Goal: Information Seeking & Learning: Understand process/instructions

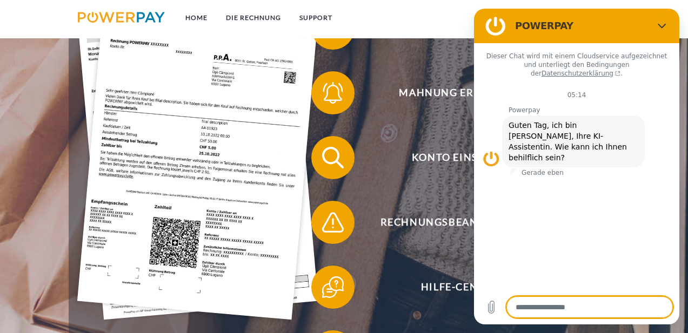
scroll to position [236, 0]
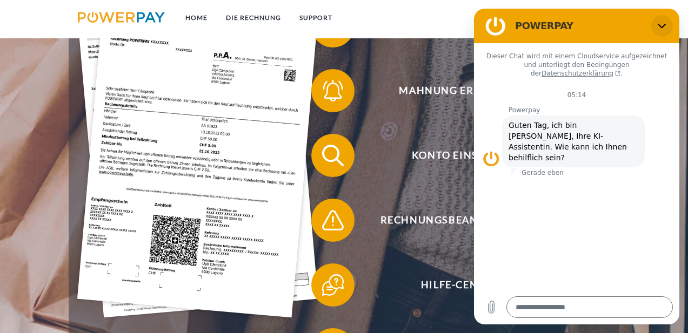
click at [662, 22] on icon "Schließen" at bounding box center [661, 26] width 9 height 9
type textarea "*"
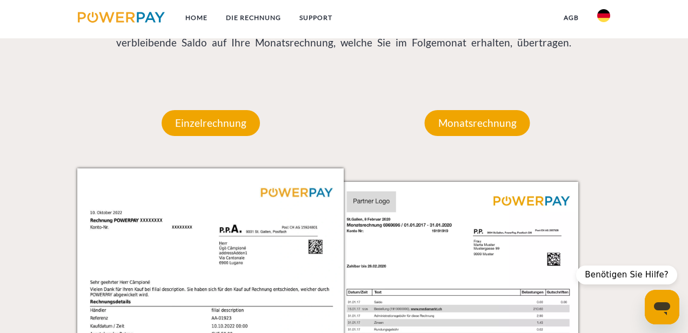
scroll to position [881, 0]
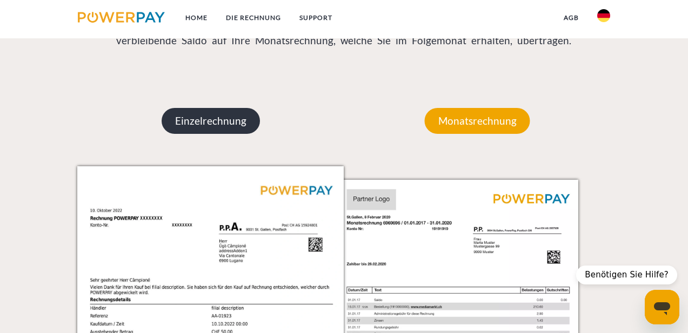
click at [238, 121] on p "Einzelrechnung" at bounding box center [211, 121] width 98 height 26
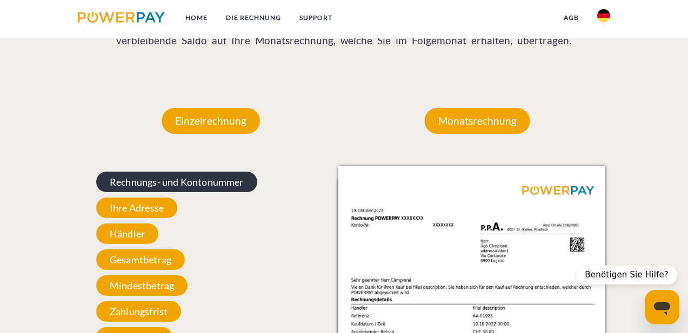
click at [207, 178] on span "Rechnungs- und Kontonummer" at bounding box center [176, 182] width 161 height 21
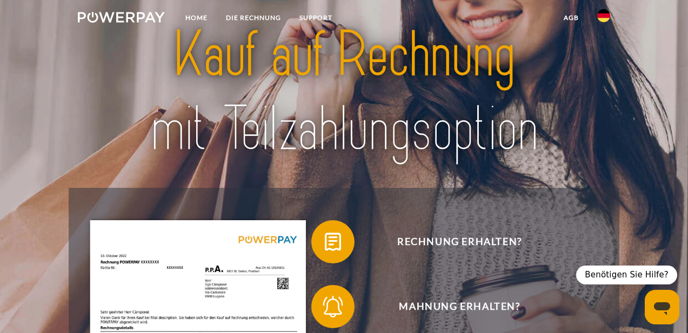
scroll to position [0, 0]
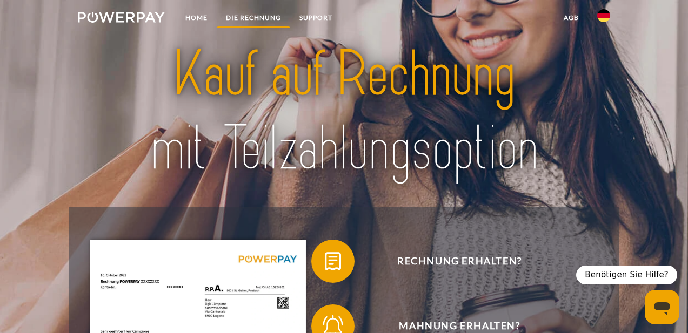
click at [249, 16] on link "DIE RECHNUNG" at bounding box center [253, 17] width 73 height 19
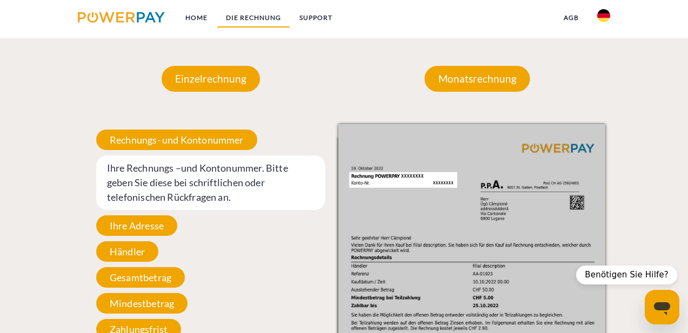
scroll to position [925, 0]
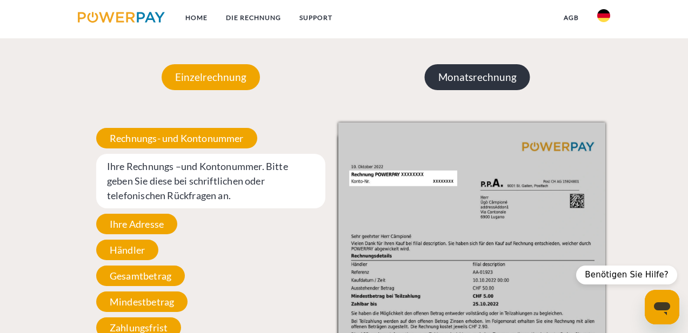
click at [460, 79] on p "Monatsrechnung" at bounding box center [477, 77] width 105 height 26
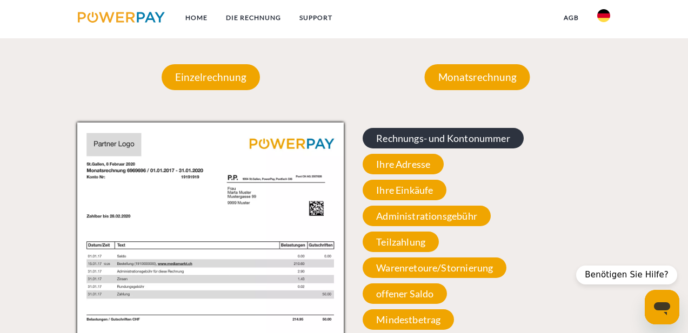
click at [390, 134] on span "Rechnungs- und Kontonummer" at bounding box center [442, 138] width 161 height 21
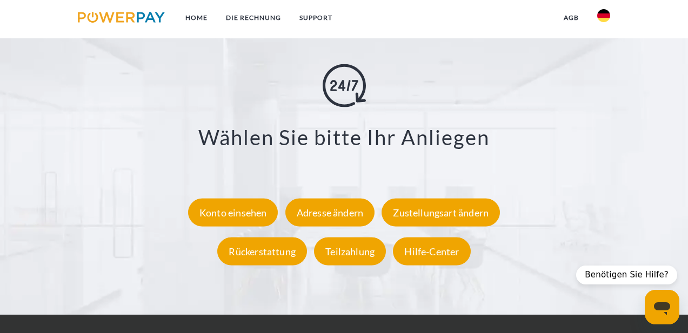
scroll to position [1812, 0]
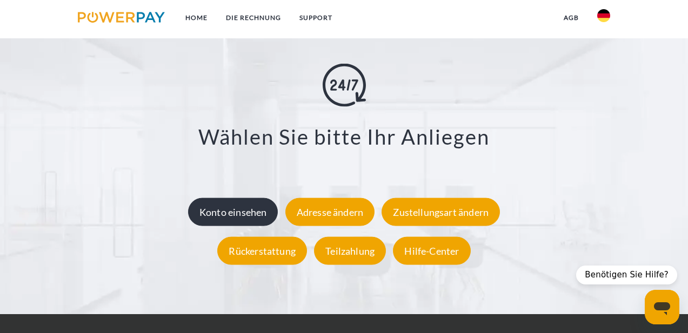
click at [252, 208] on div "Konto einsehen" at bounding box center [233, 212] width 90 height 28
